Goal: Complete application form

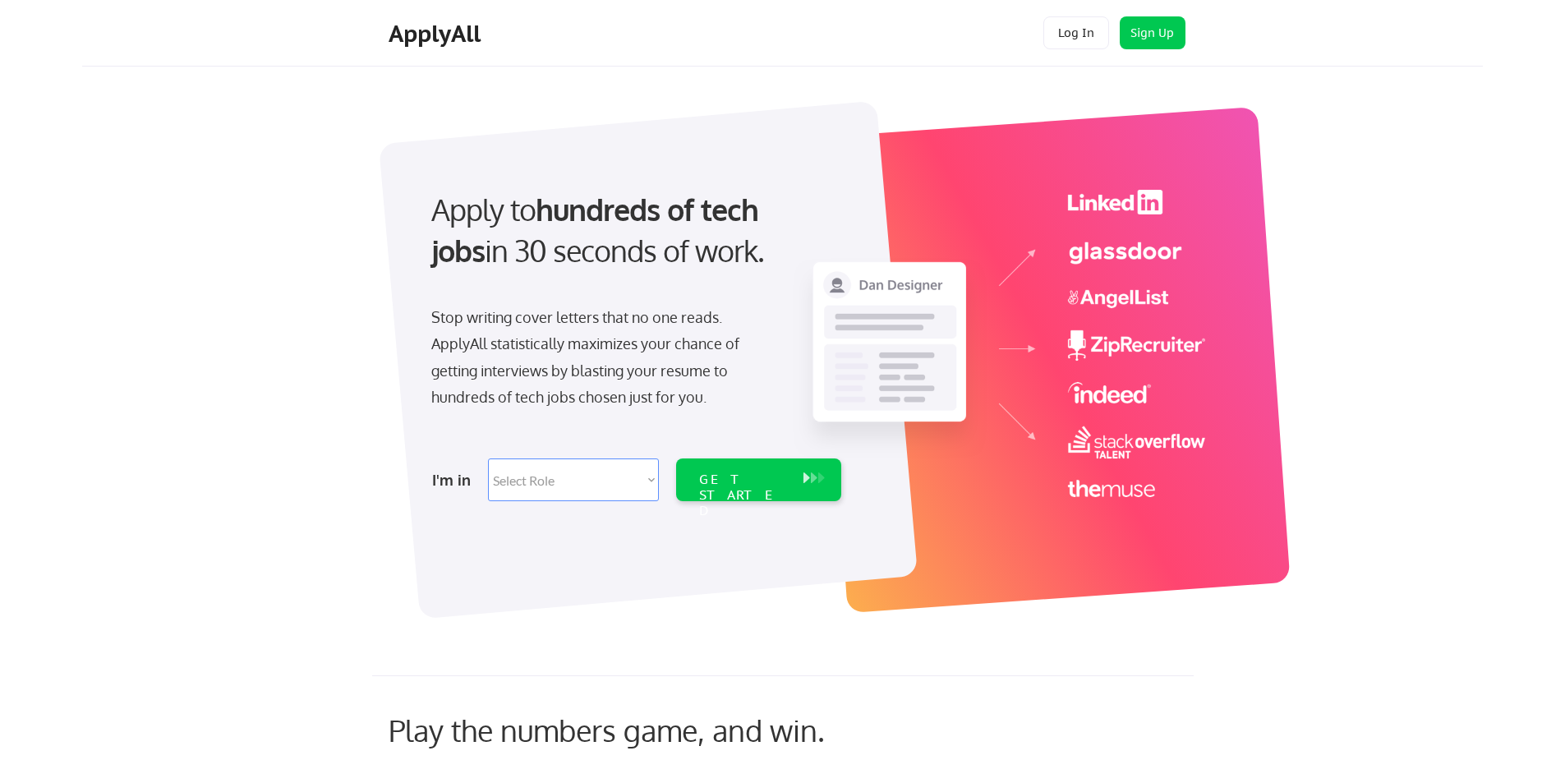
click at [588, 476] on select "Select Role Software Engineering Product Management Customer Success Sales UI/U…" at bounding box center [573, 480] width 171 height 43
select select ""marketing___comms""
click at [488, 459] on select "Select Role Software Engineering Product Management Customer Success Sales UI/U…" at bounding box center [573, 480] width 171 height 43
select select ""marketing___comms""
click at [747, 491] on div "GET STARTED" at bounding box center [743, 480] width 104 height 43
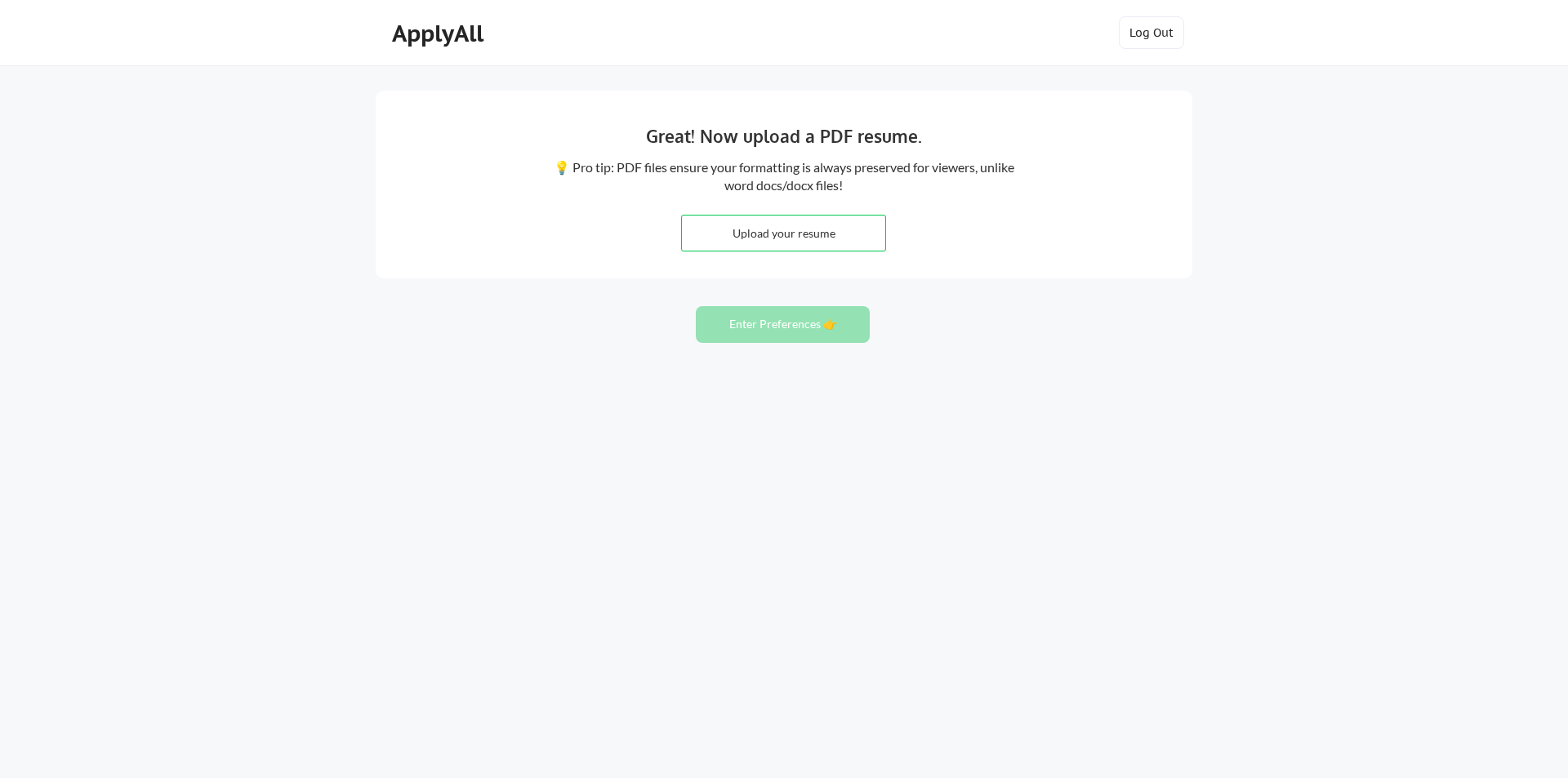
click at [776, 227] on input "file" at bounding box center [783, 233] width 204 height 35
type input "C:\fakepath\MTyrrell_Resume.pdf"
click at [748, 327] on button "Enter Preferences 👉" at bounding box center [782, 324] width 174 height 37
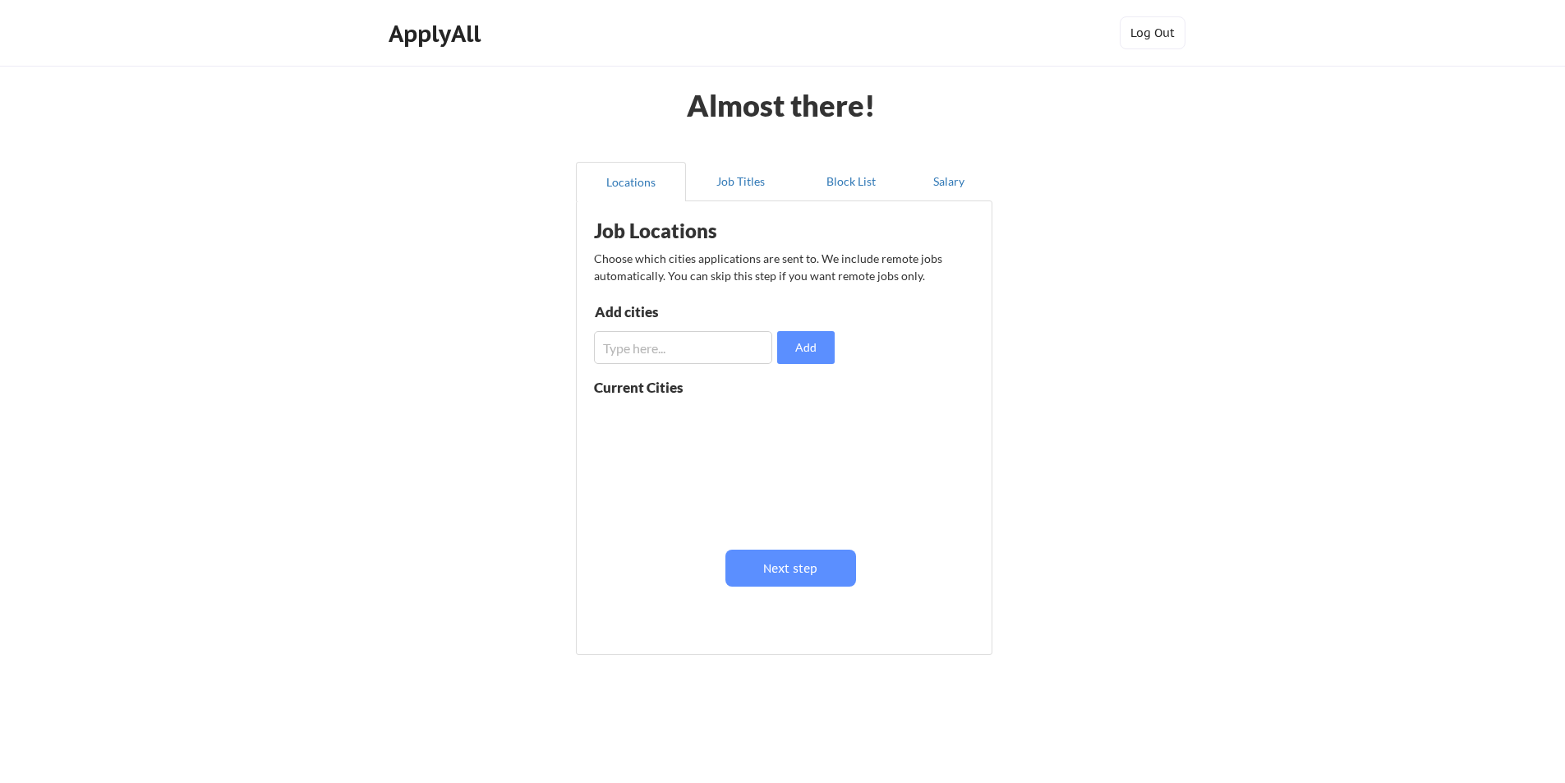
click at [698, 356] on input "input" at bounding box center [683, 347] width 178 height 33
type input "[GEOGRAPHIC_DATA]"
click at [764, 572] on button "Next step" at bounding box center [791, 568] width 131 height 37
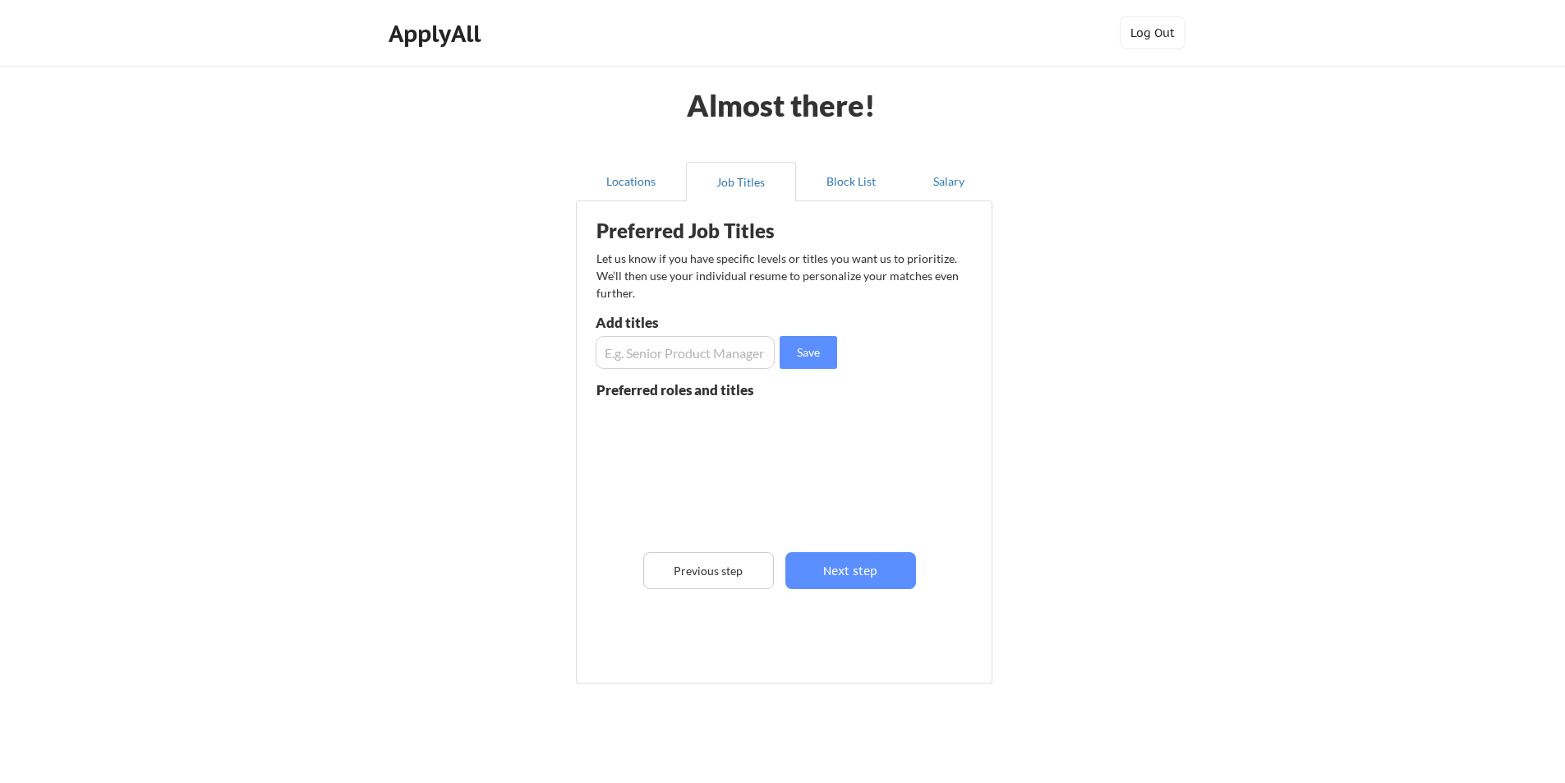
click at [685, 386] on div "Preferred roles and titles" at bounding box center [686, 390] width 178 height 14
click at [670, 360] on input "input" at bounding box center [685, 352] width 179 height 33
type input "Sr. Project Manger, Marketing Manager"
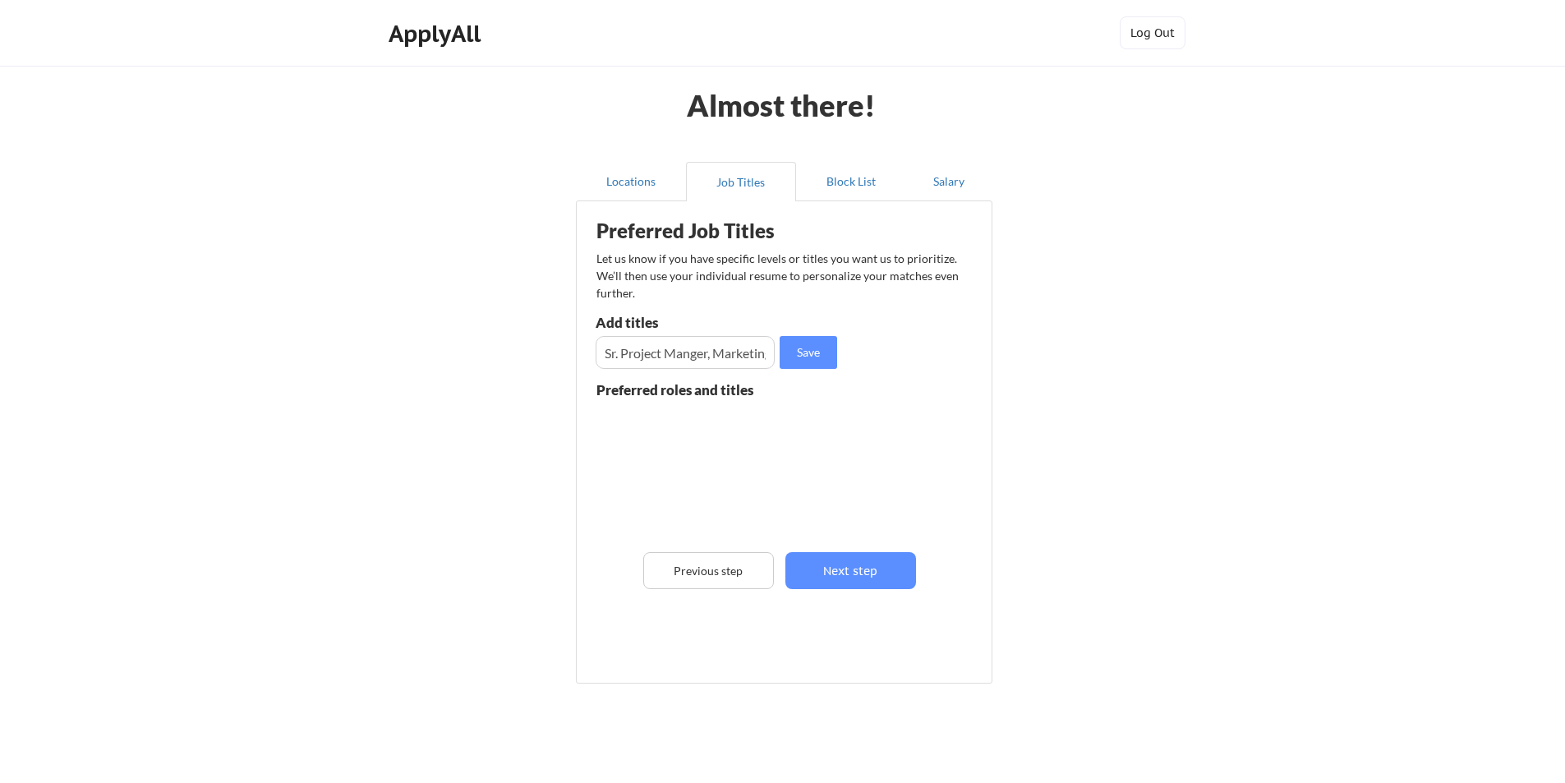
click at [871, 414] on div "Preferred Job Titles Let us know if you have specific levels or titles you want…" at bounding box center [787, 439] width 405 height 458
click at [843, 569] on button "Next step" at bounding box center [851, 570] width 131 height 37
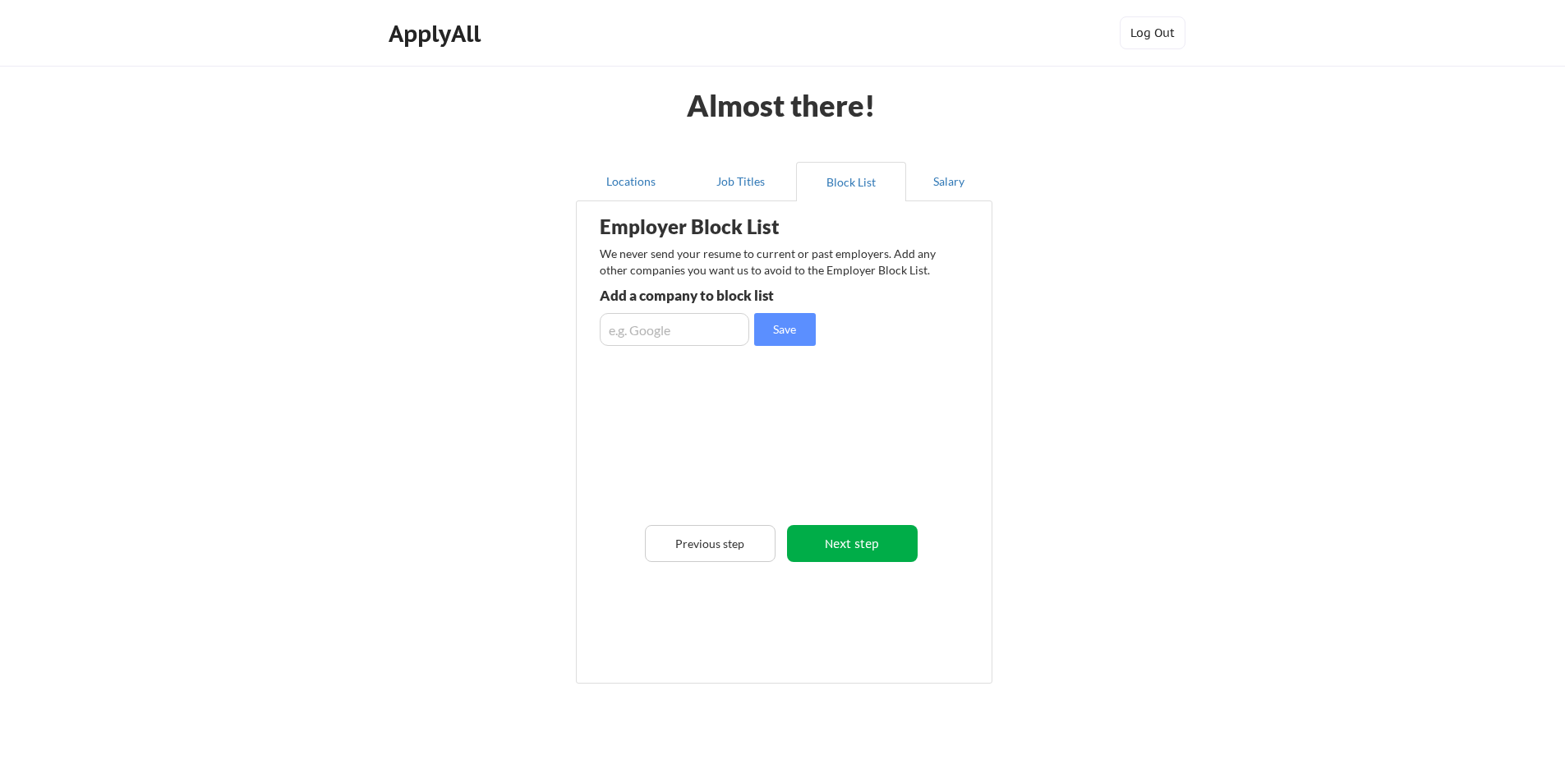
click at [841, 529] on button "Next step" at bounding box center [852, 543] width 131 height 37
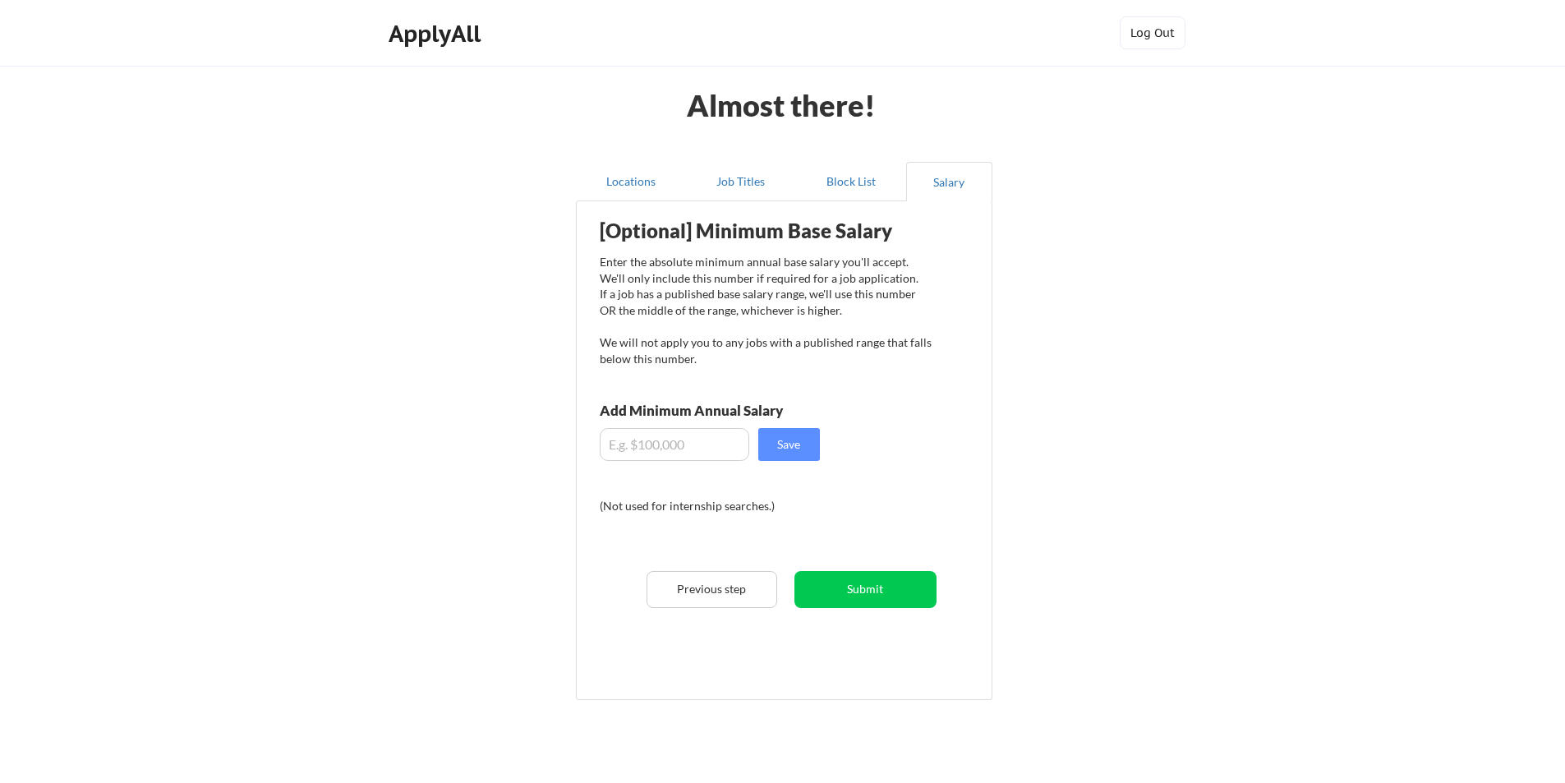
click at [703, 442] on input "input" at bounding box center [675, 444] width 150 height 33
click at [793, 445] on button "Save" at bounding box center [789, 444] width 62 height 33
click at [659, 445] on input "input" at bounding box center [675, 444] width 150 height 33
type input "$150,000"
click at [772, 444] on button "Save" at bounding box center [789, 444] width 62 height 33
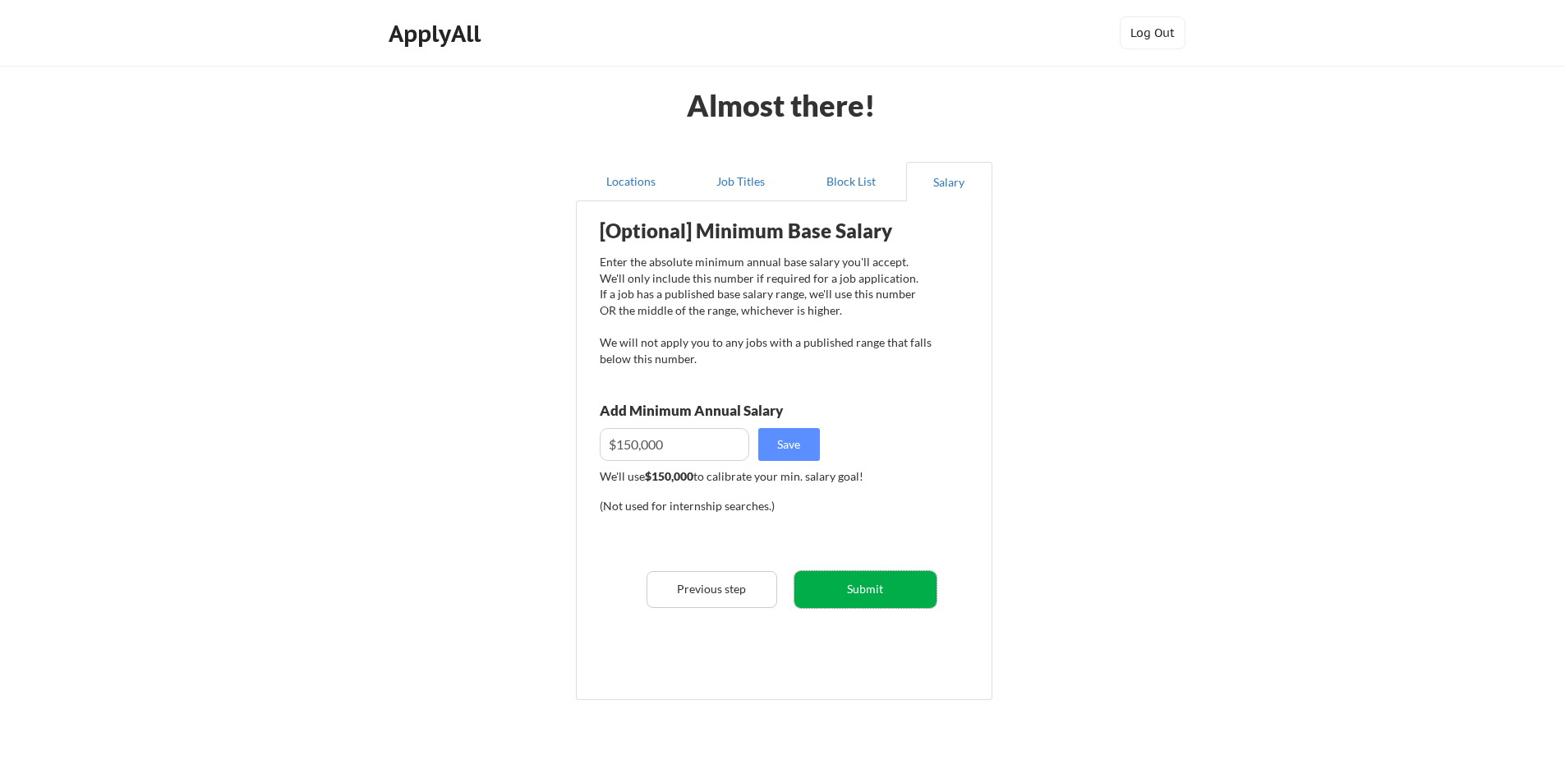
click at [832, 593] on button "Submit" at bounding box center [866, 589] width 142 height 37
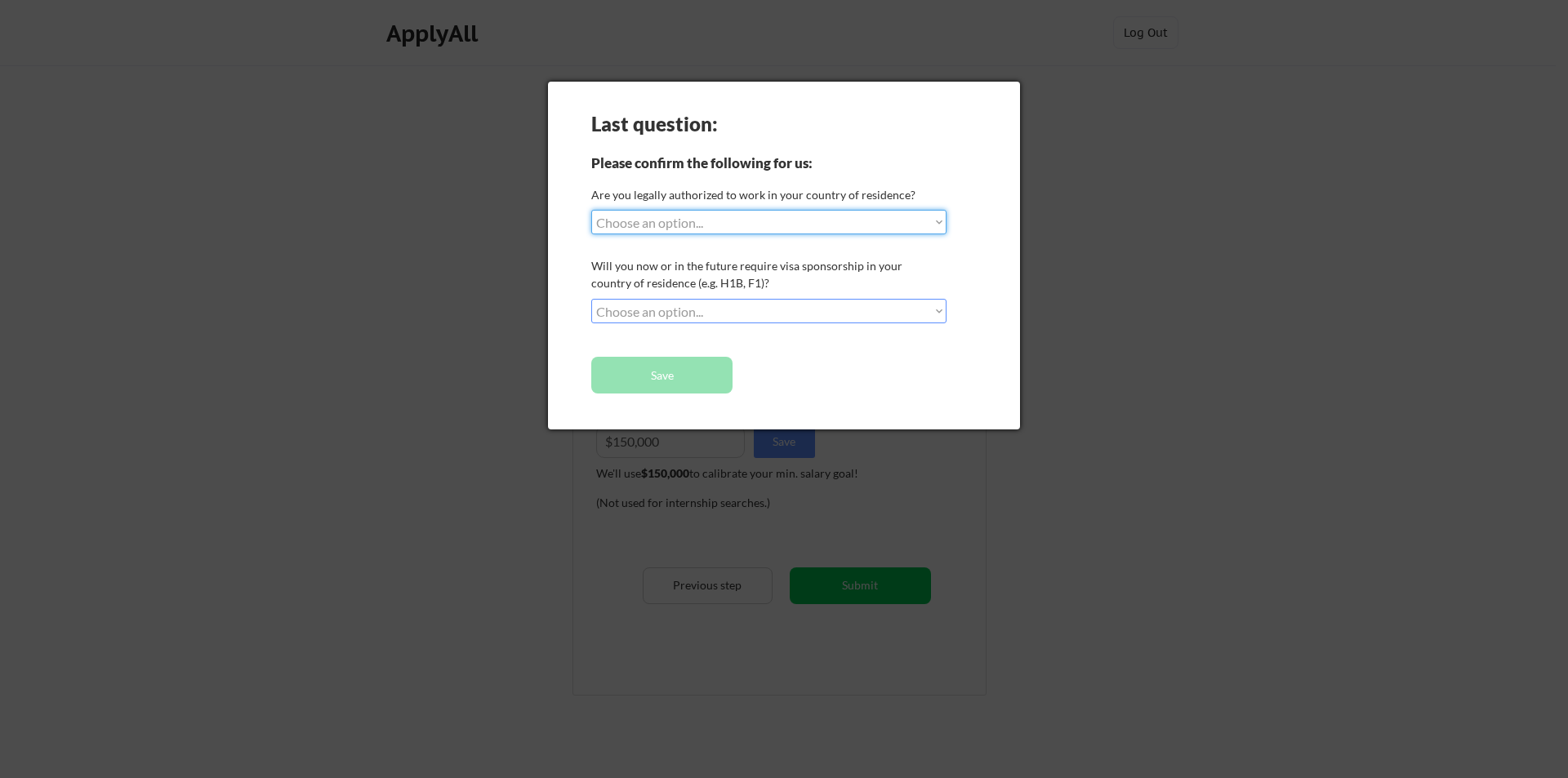
click at [681, 229] on select "Choose an option... Yes, I am a [DEMOGRAPHIC_DATA] Citizen Yes, I am a [DEMOGRA…" at bounding box center [768, 222] width 355 height 25
select select ""yes__i_am_a_[DEMOGRAPHIC_DATA]""
click at [591, 210] on select "Choose an option... Yes, I am a [DEMOGRAPHIC_DATA] Citizen Yes, I am a [DEMOGRA…" at bounding box center [768, 222] width 355 height 25
click at [673, 313] on select "Choose an option... No, I will not need sponsorship Yes, I will need sponsorship" at bounding box center [768, 311] width 355 height 25
select select ""no__i_will_not_need_sponsorship""
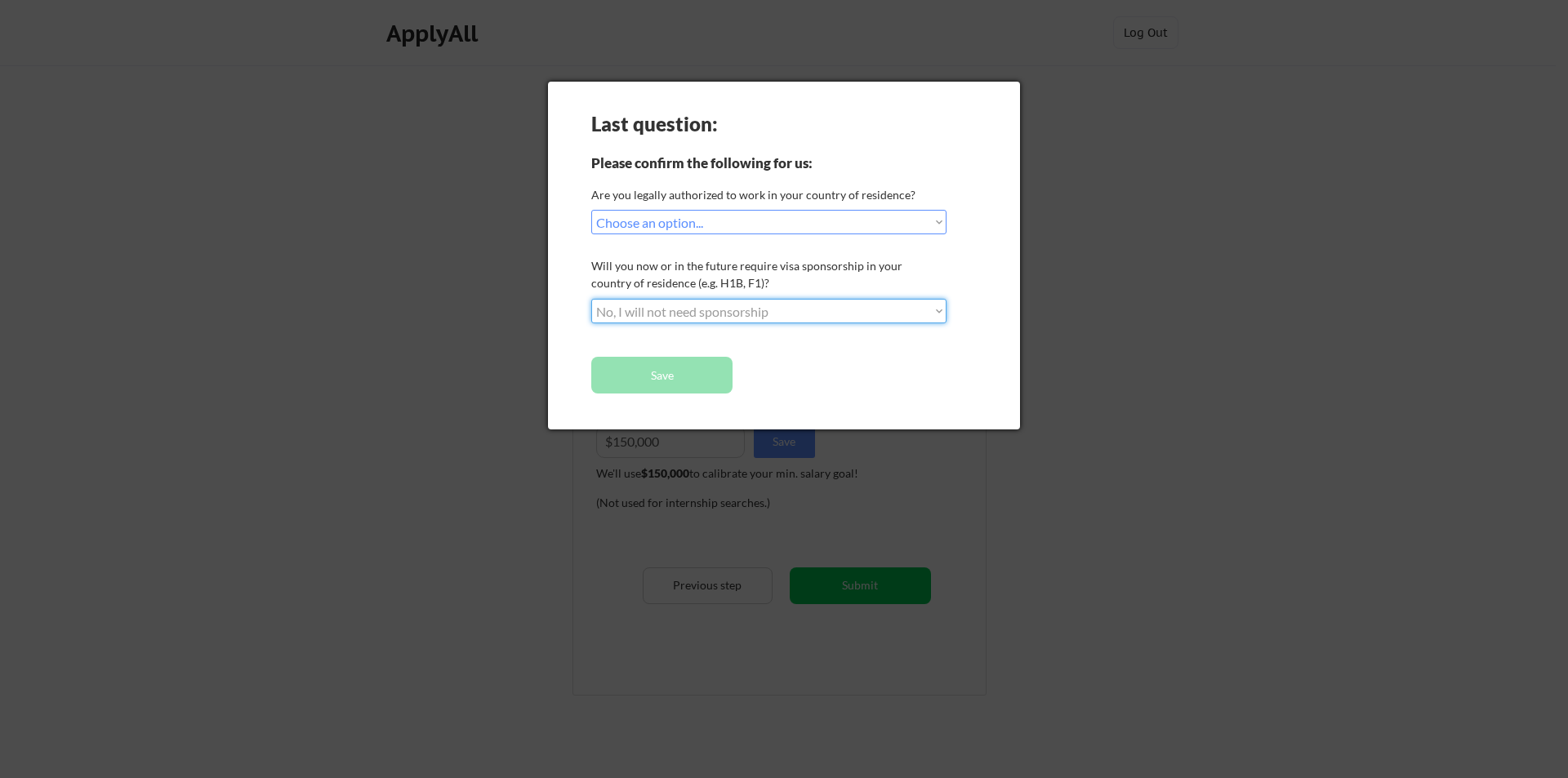
click at [591, 299] on select "Choose an option... No, I will not need sponsorship Yes, I will need sponsorship" at bounding box center [768, 311] width 355 height 25
click at [669, 373] on button "Save" at bounding box center [662, 375] width 141 height 37
